Goal: Find specific page/section: Find specific page/section

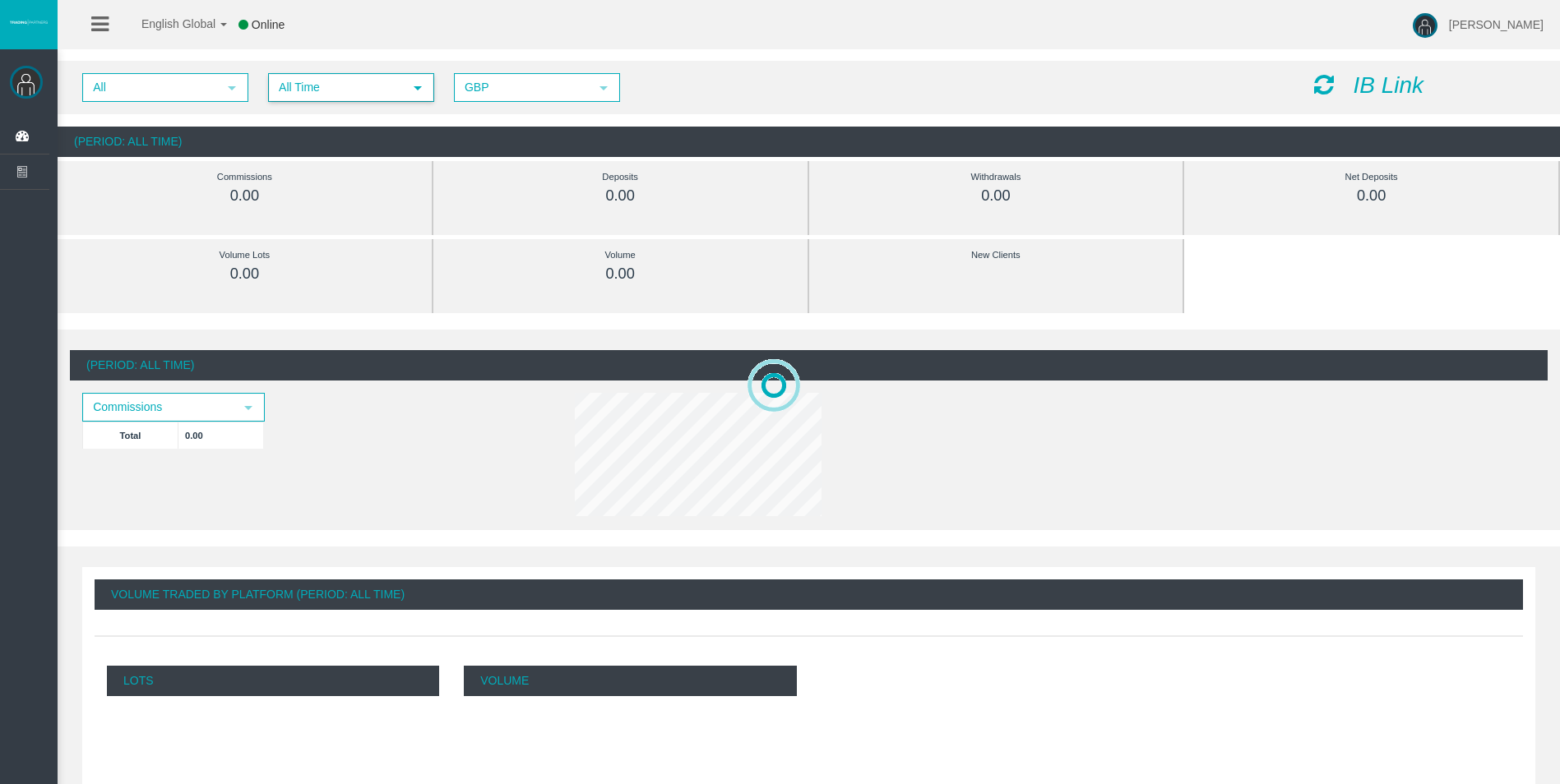
click at [332, 93] on span "All Time" at bounding box center [337, 88] width 133 height 25
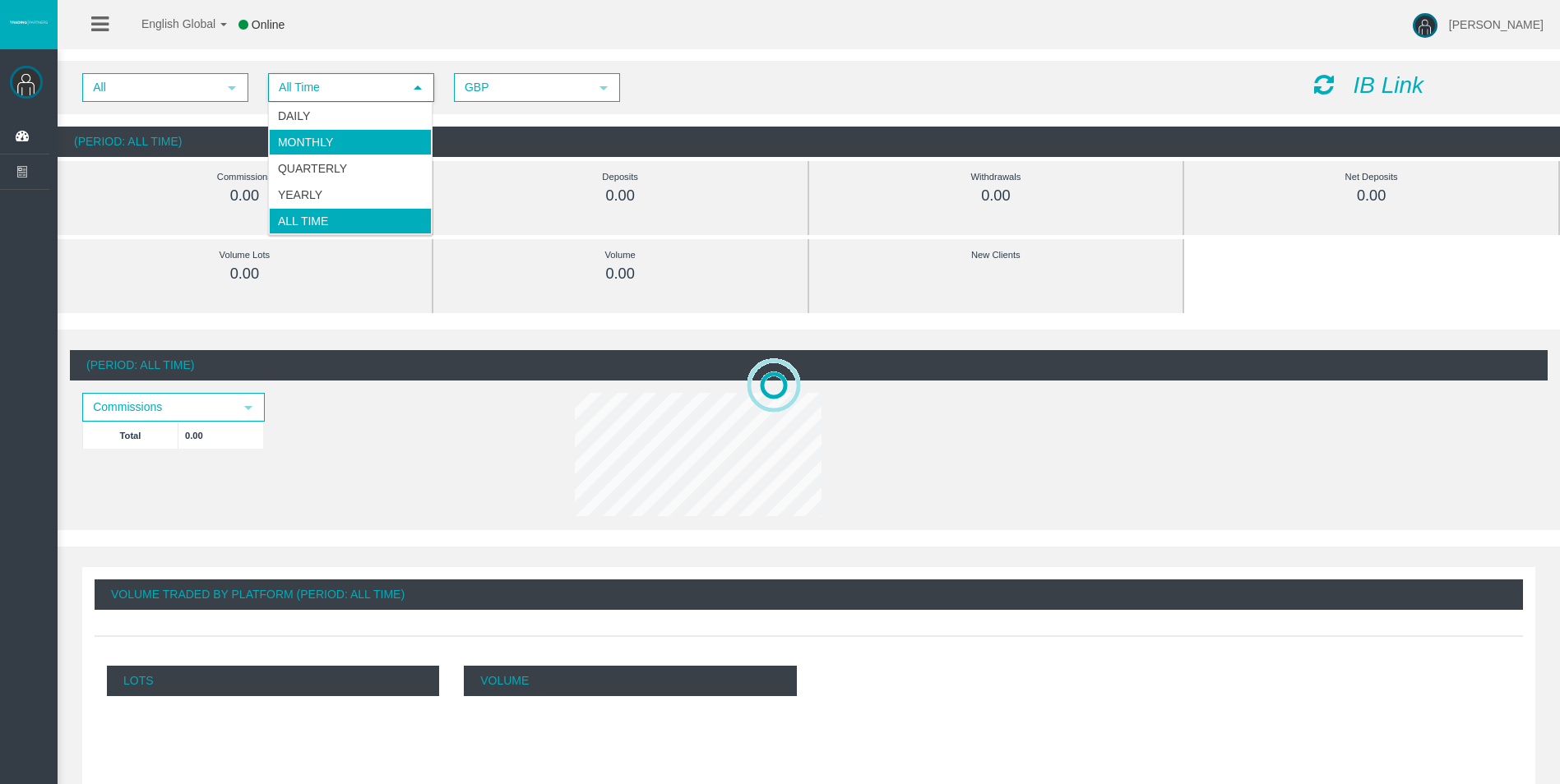
click at [338, 119] on li "Daily" at bounding box center [350, 116] width 163 height 26
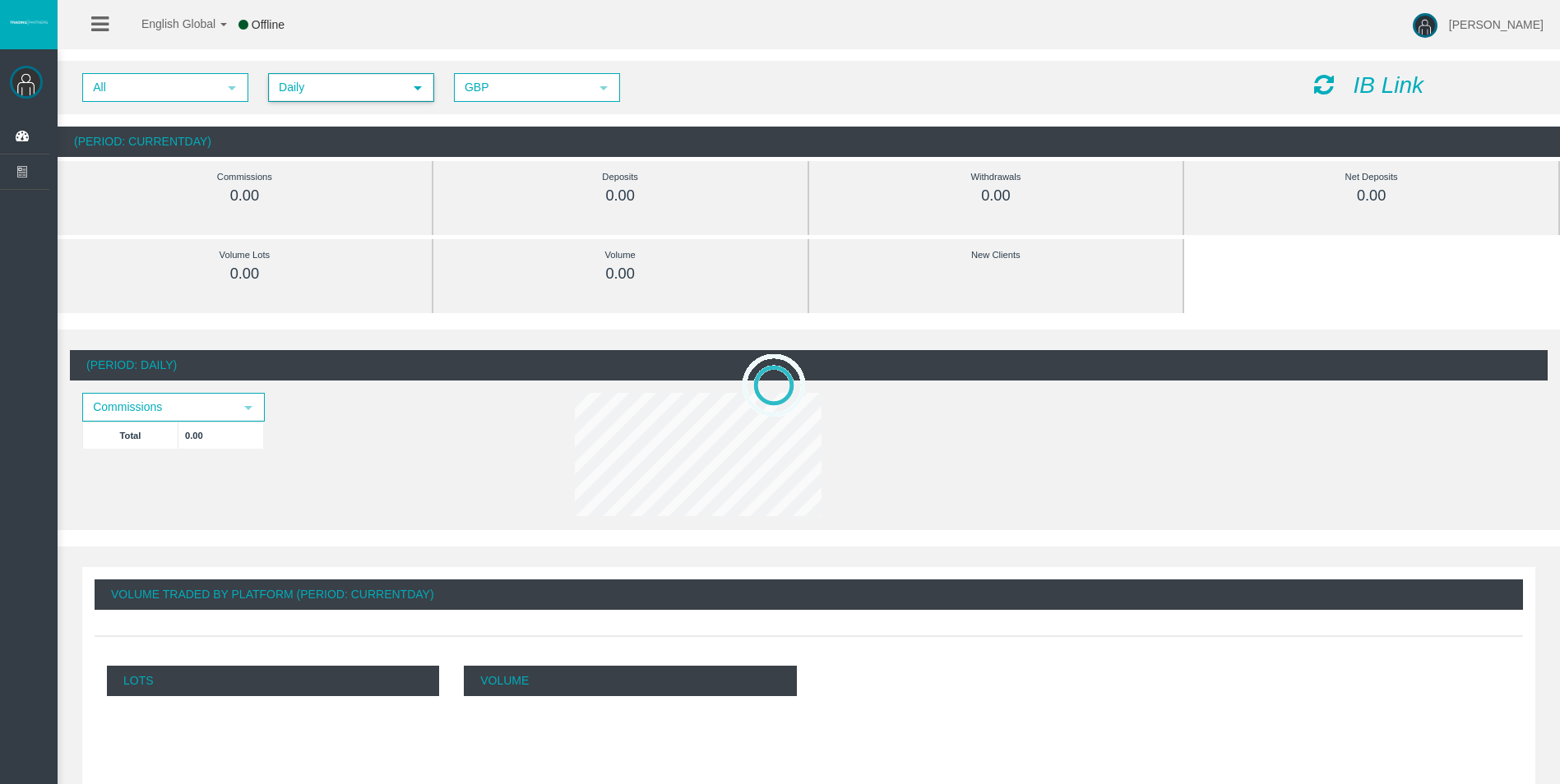
click at [1327, 90] on icon at bounding box center [1324, 85] width 19 height 23
click at [1322, 83] on icon at bounding box center [1324, 85] width 19 height 23
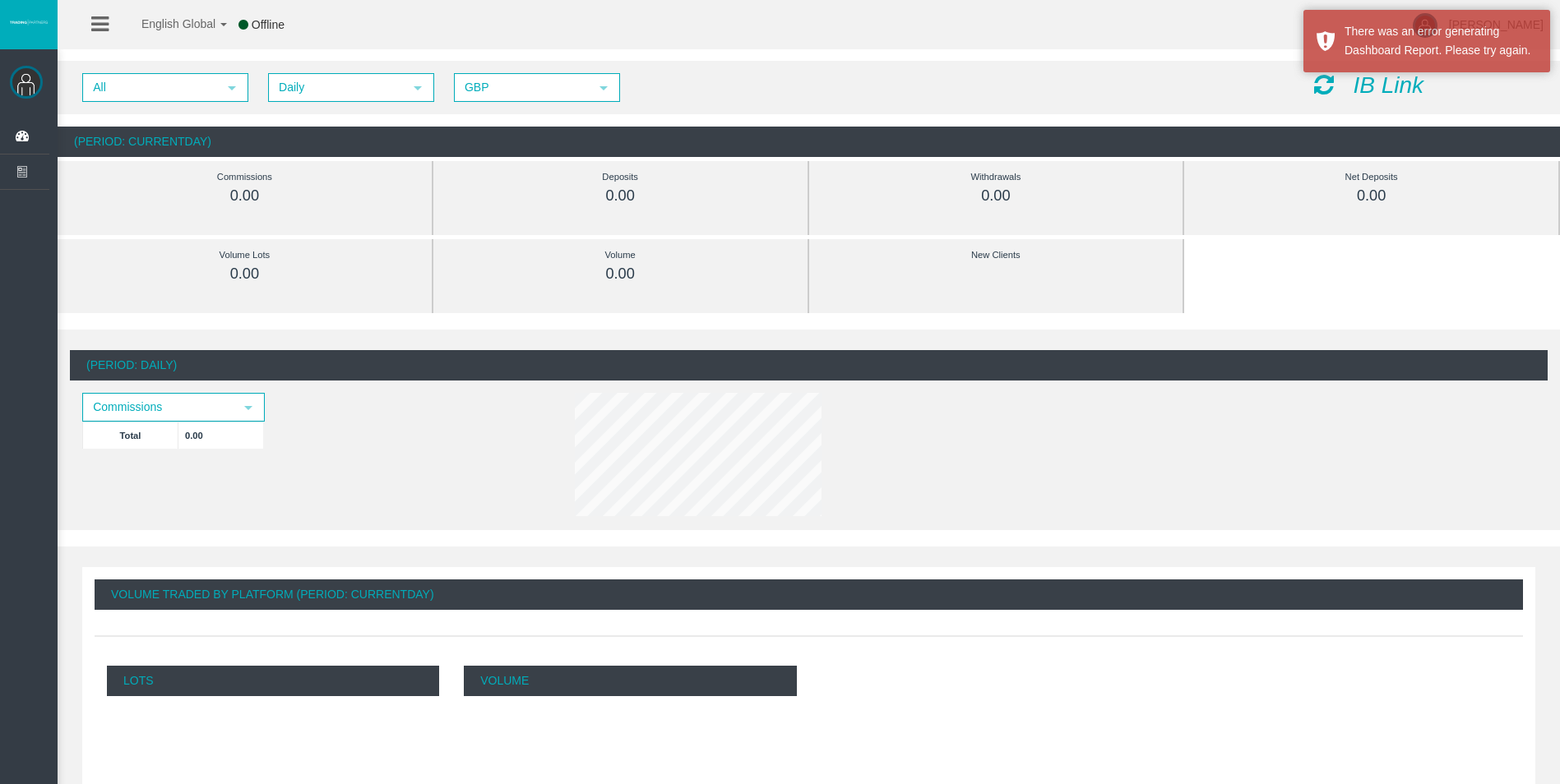
click at [1328, 77] on icon at bounding box center [1324, 85] width 19 height 23
click at [1326, 91] on icon at bounding box center [1324, 85] width 19 height 23
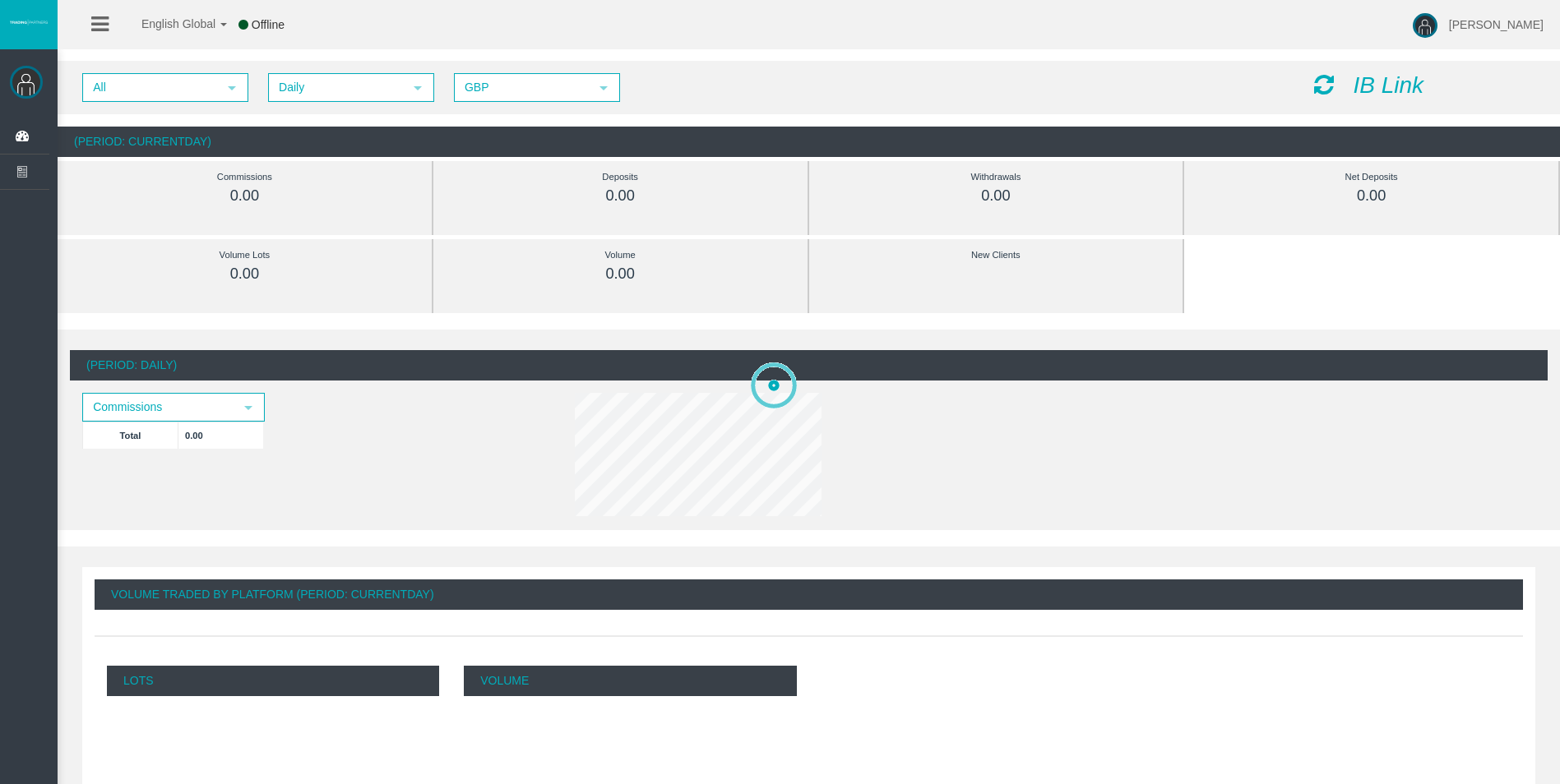
click at [1322, 83] on icon at bounding box center [1324, 85] width 19 height 23
click at [1322, 79] on icon at bounding box center [1324, 85] width 19 height 23
